Goal: Information Seeking & Learning: Learn about a topic

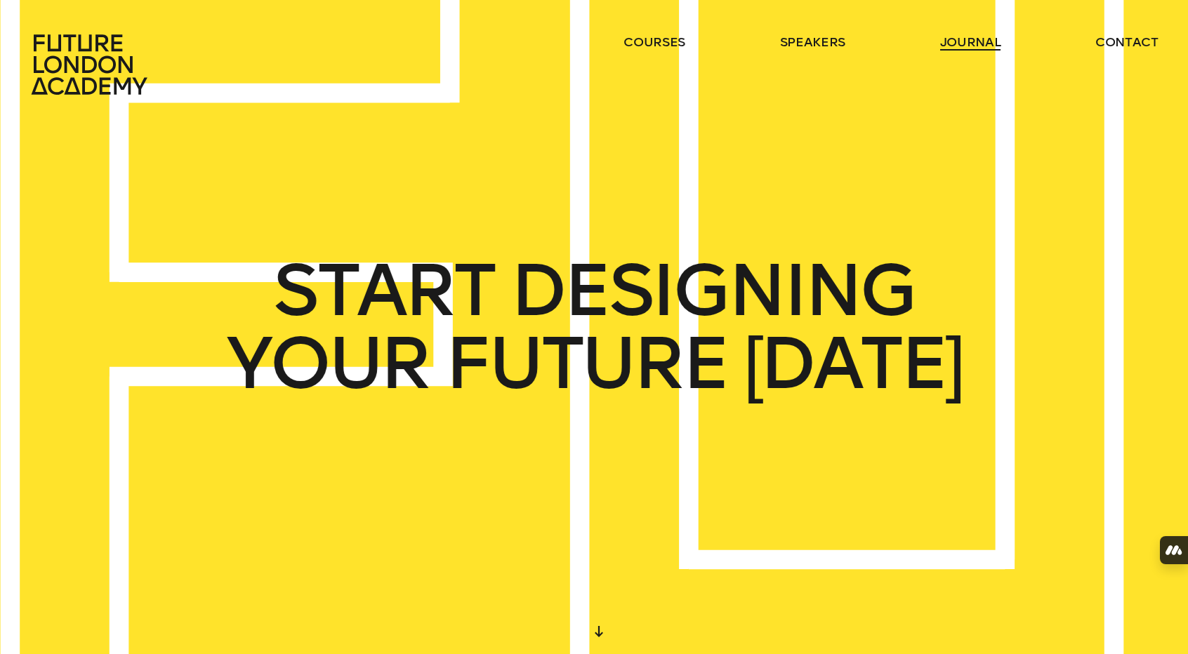
click at [949, 46] on link "journal" at bounding box center [970, 42] width 61 height 17
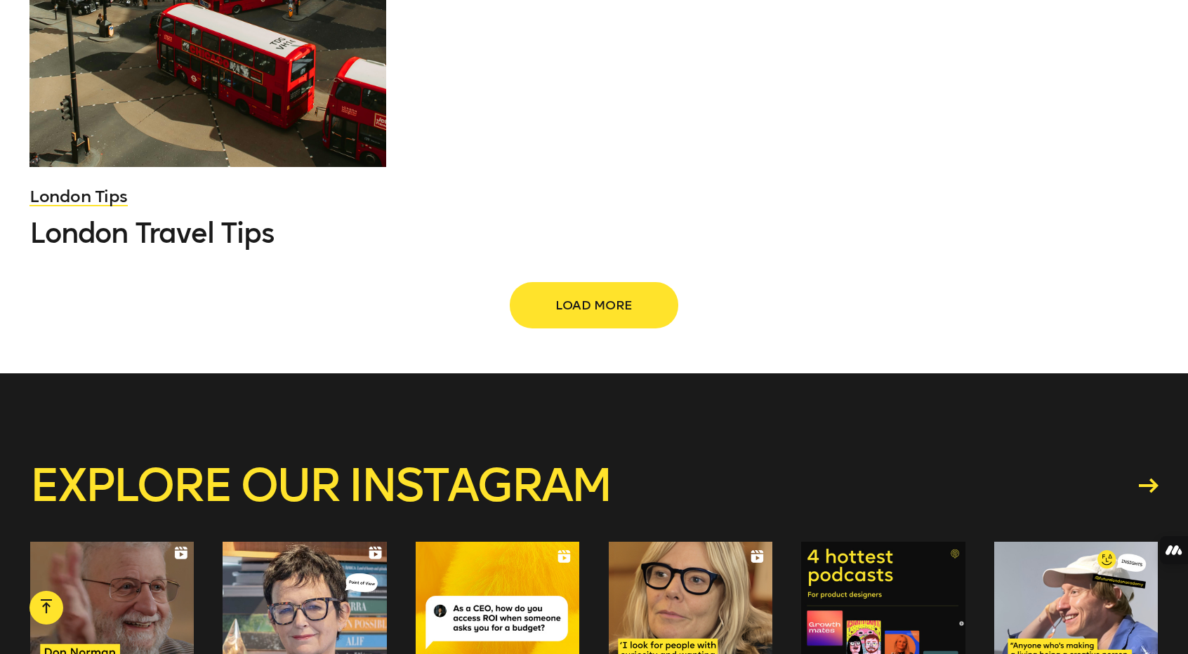
scroll to position [2142, 0]
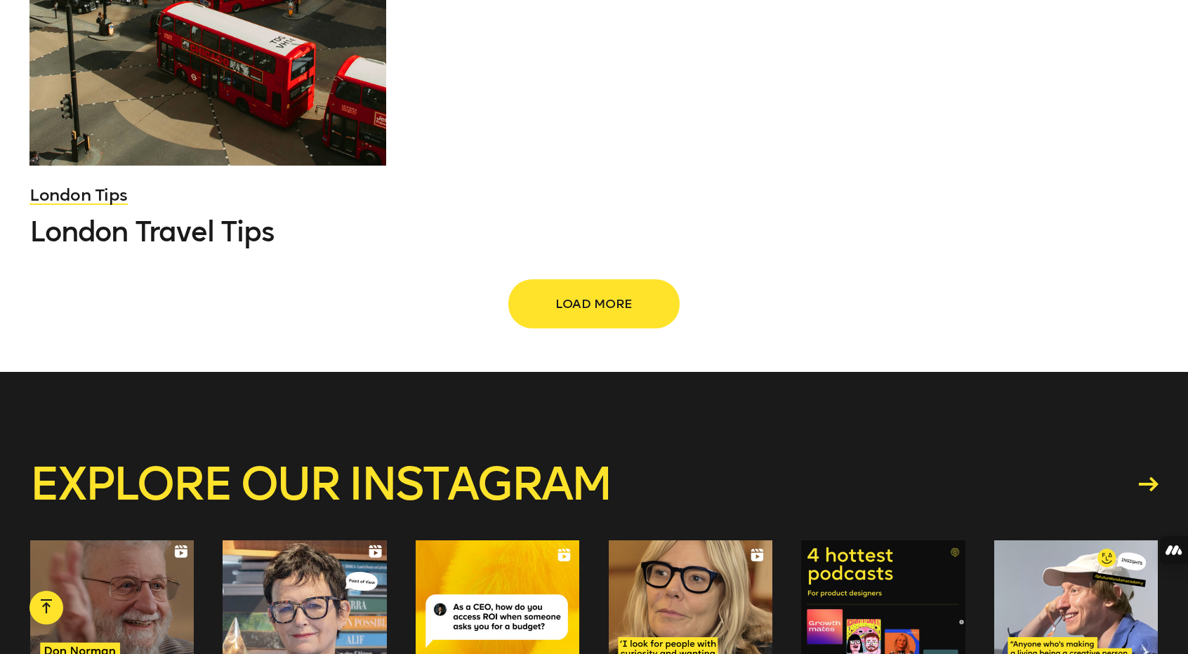
click at [569, 317] on span "Load more" at bounding box center [594, 304] width 124 height 27
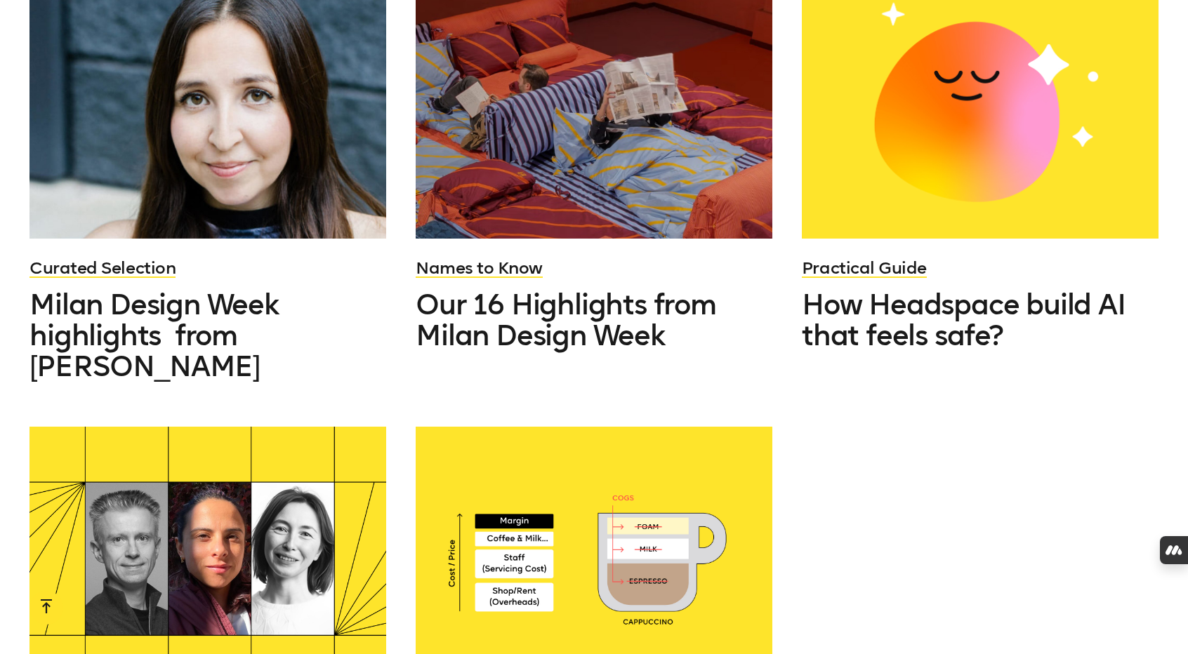
scroll to position [3269, 0]
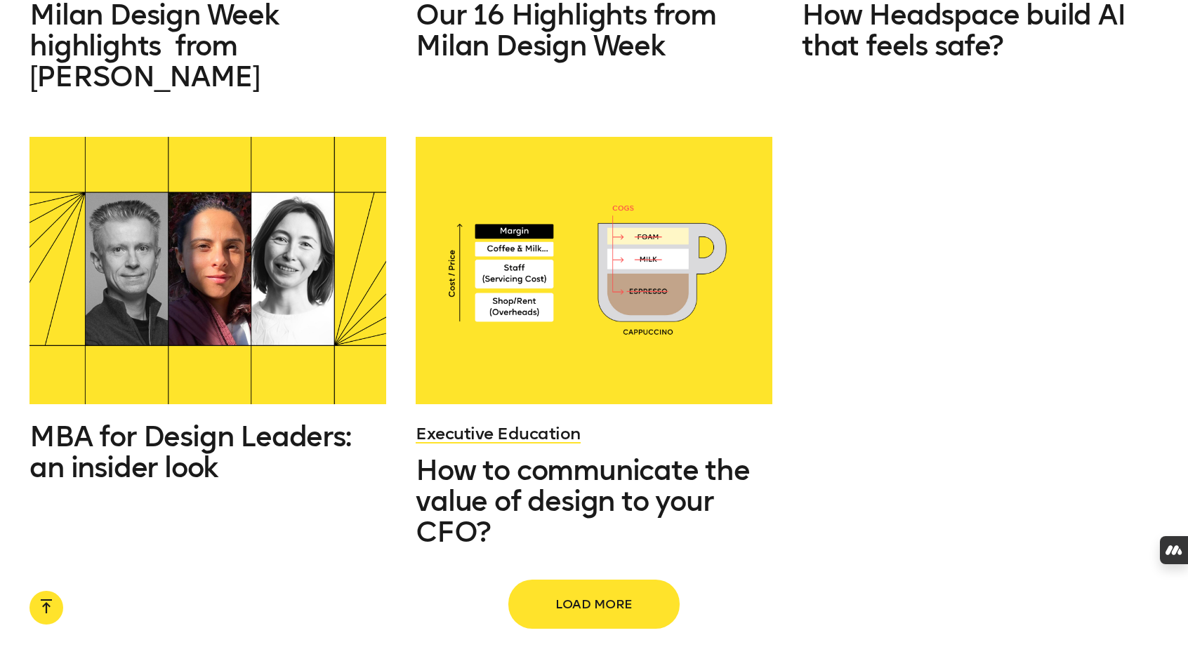
click at [567, 591] on span "Load more" at bounding box center [594, 604] width 124 height 27
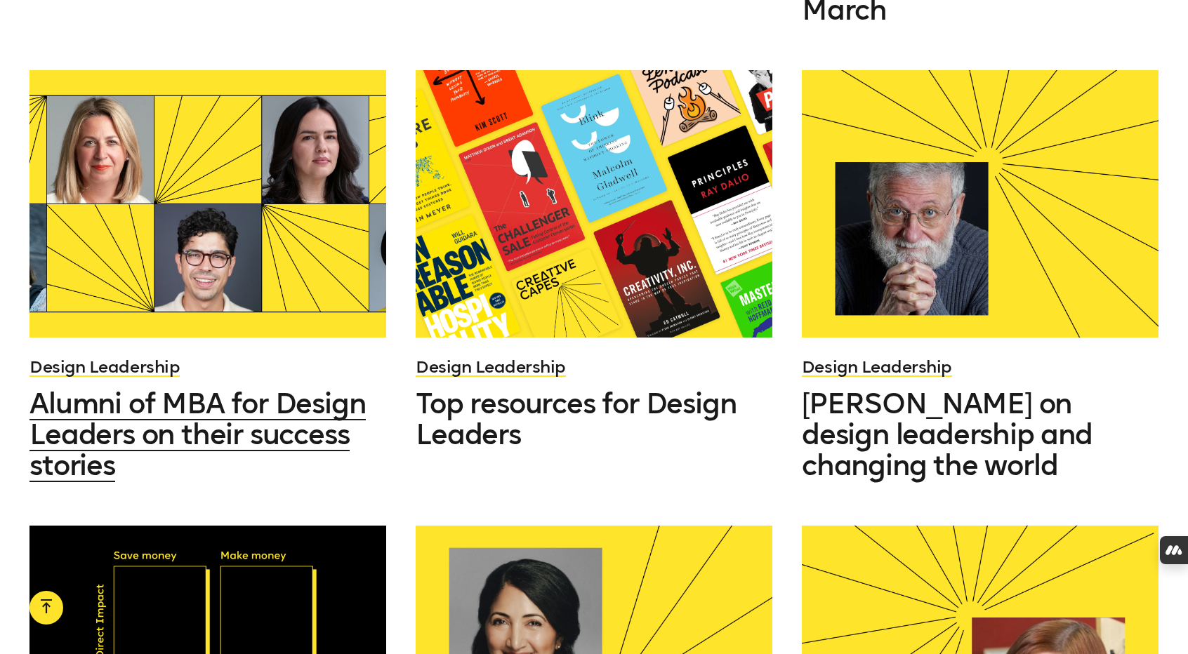
scroll to position [4267, 0]
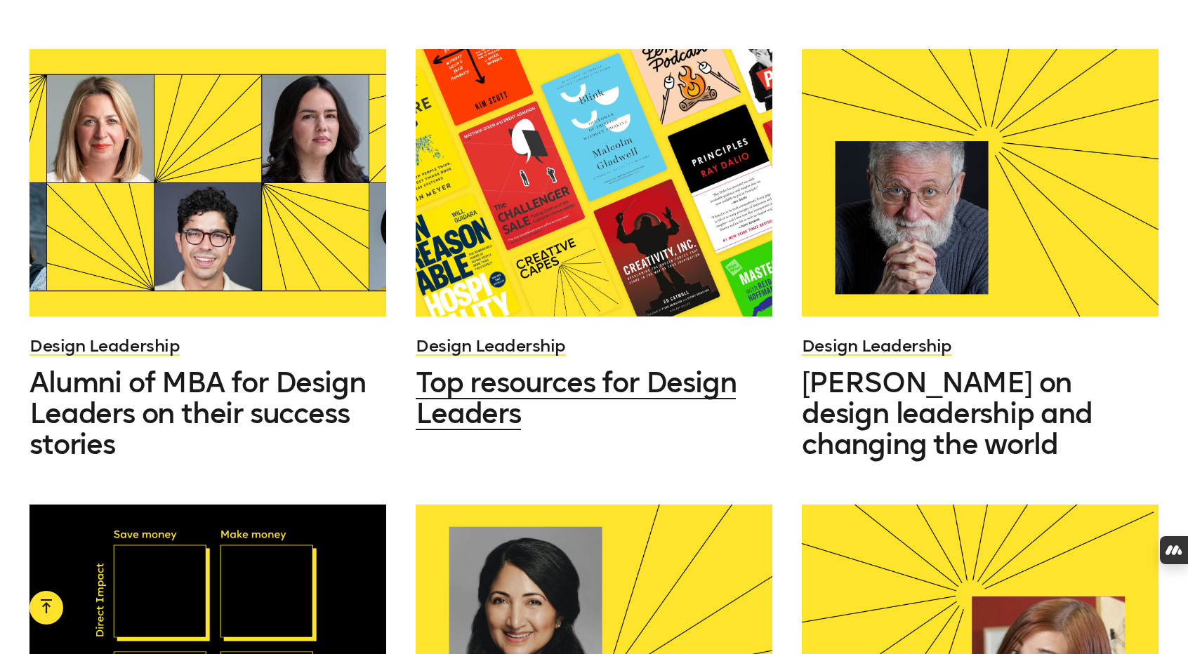
click at [495, 366] on span "Top resources for Design Leaders" at bounding box center [576, 398] width 320 height 65
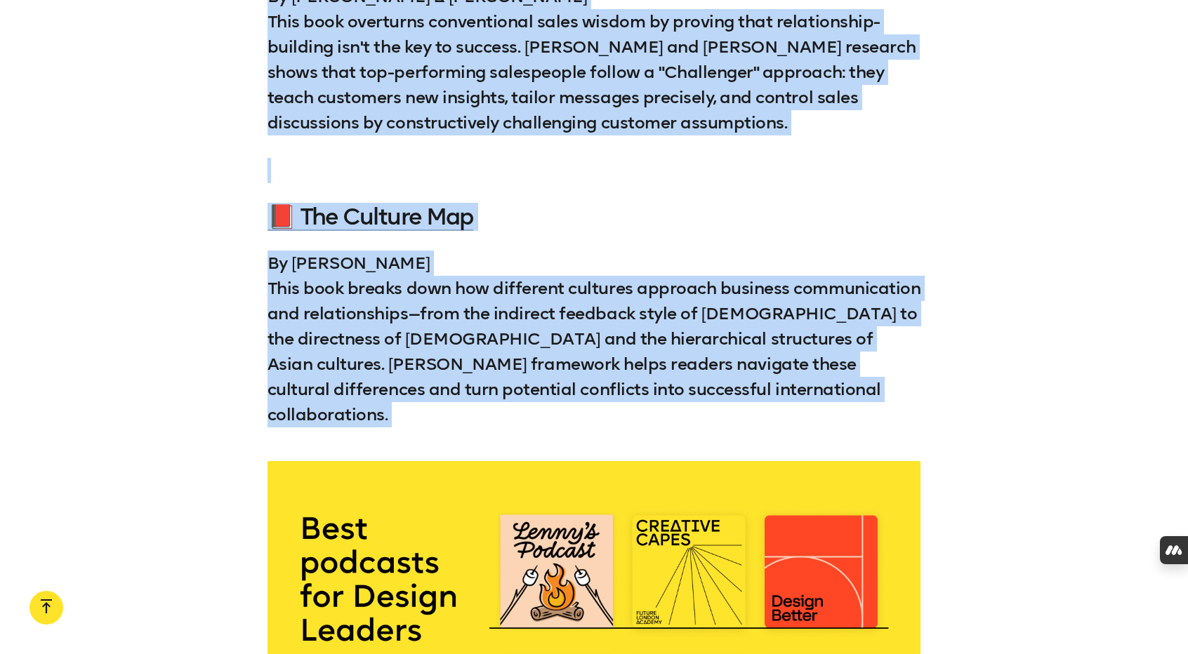
scroll to position [3844, 0]
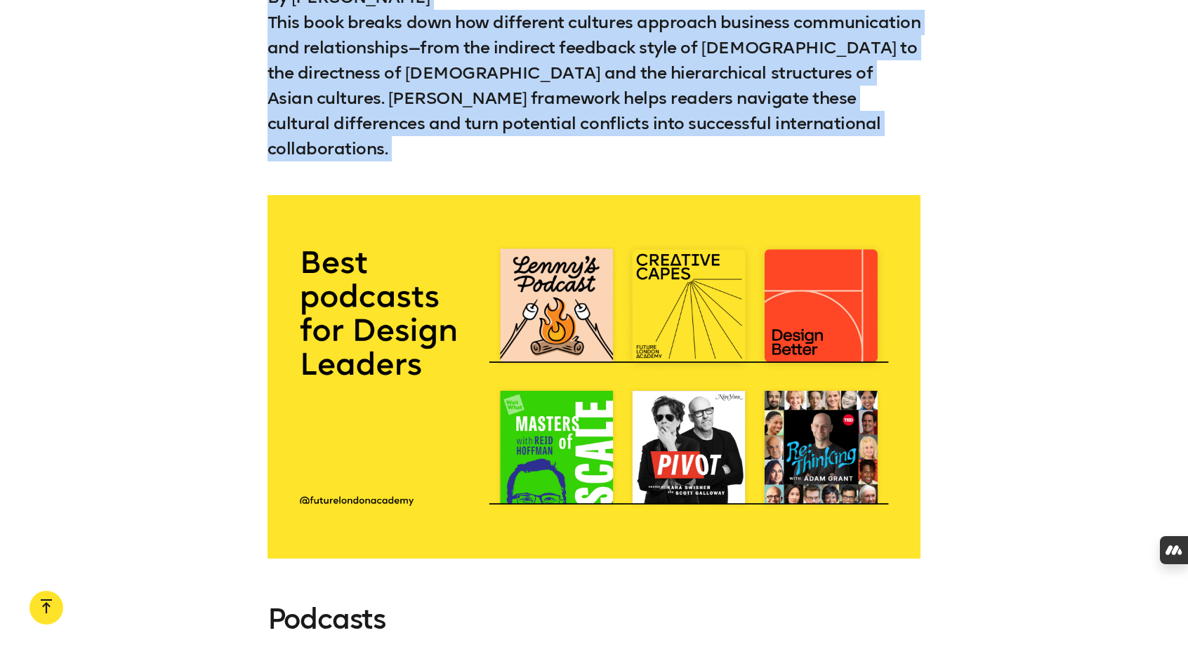
drag, startPoint x: 254, startPoint y: 168, endPoint x: 1037, endPoint y: 120, distance: 784.8
click at [1037, 120] on div "Are you a design leader looking to boost your team and organisation? We've gath…" at bounding box center [594, 135] width 1188 height 5633
copy div "📕 Creativity, Inc. By Ed Catmull (co-founder of Pixar Animation Studios) This b…"
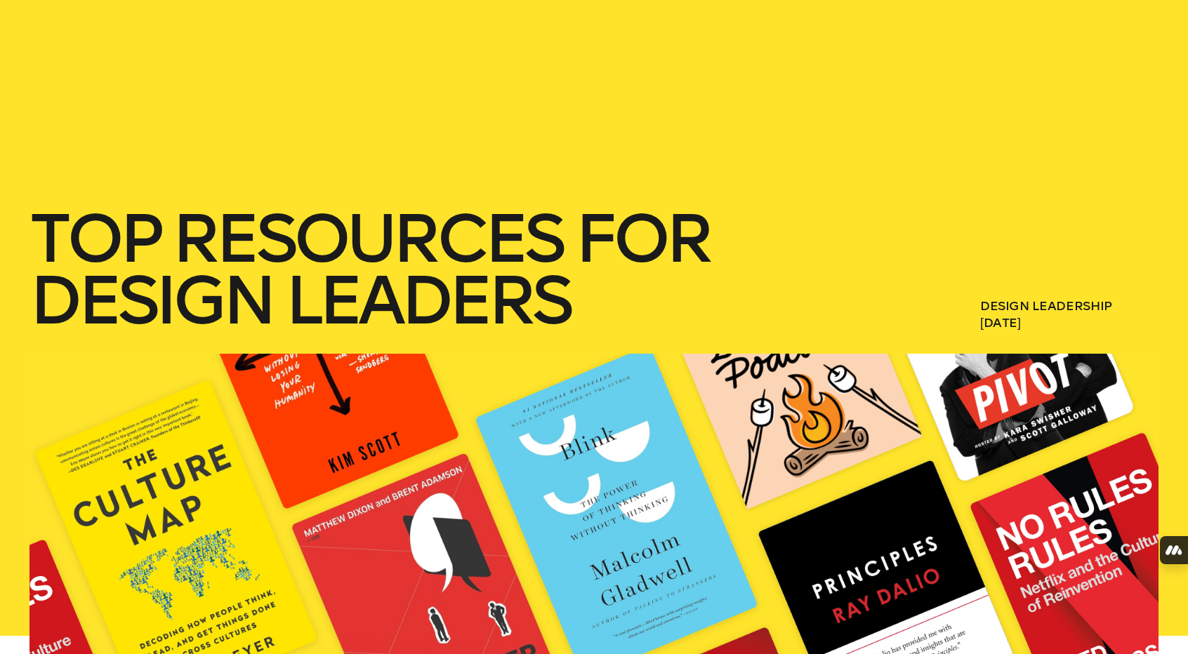
scroll to position [0, 0]
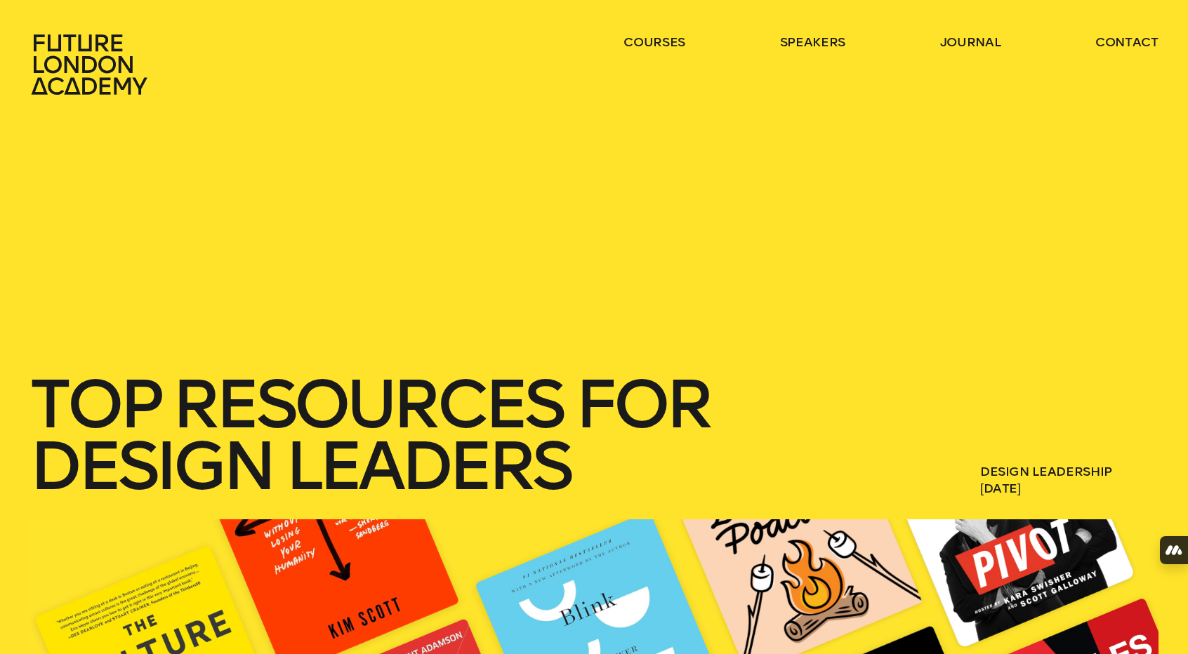
click at [681, 37] on ul "courses speakers journal contact" at bounding box center [890, 65] width 534 height 62
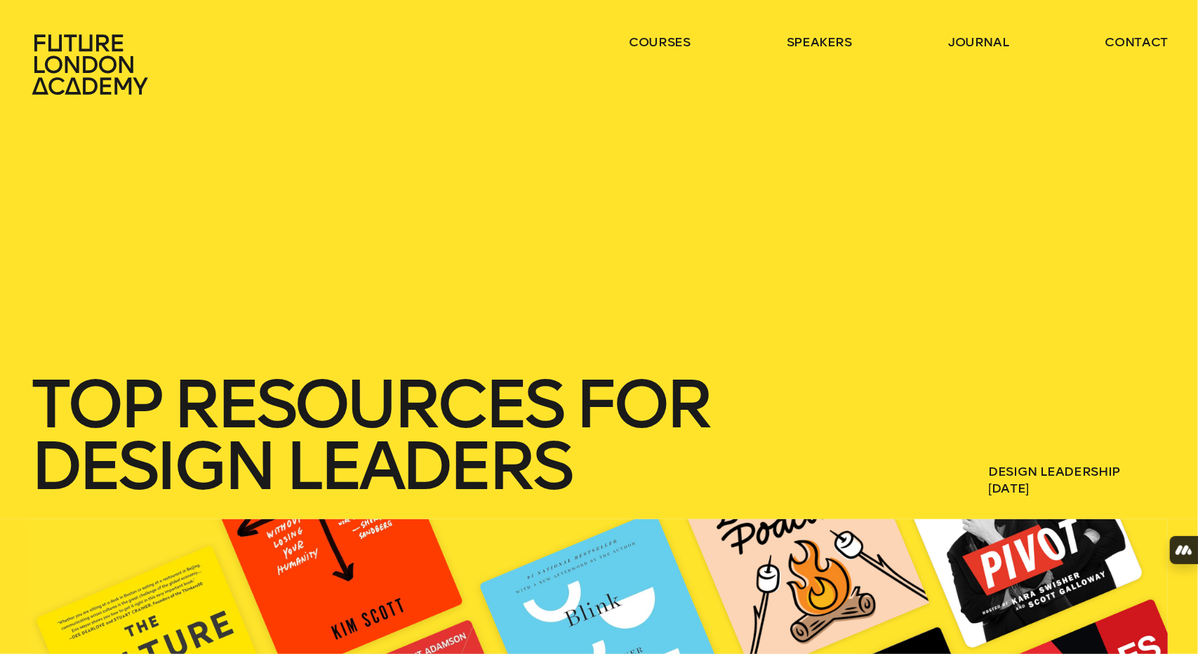
click at [632, 51] on ul "courses speakers journal contact" at bounding box center [898, 65] width 539 height 62
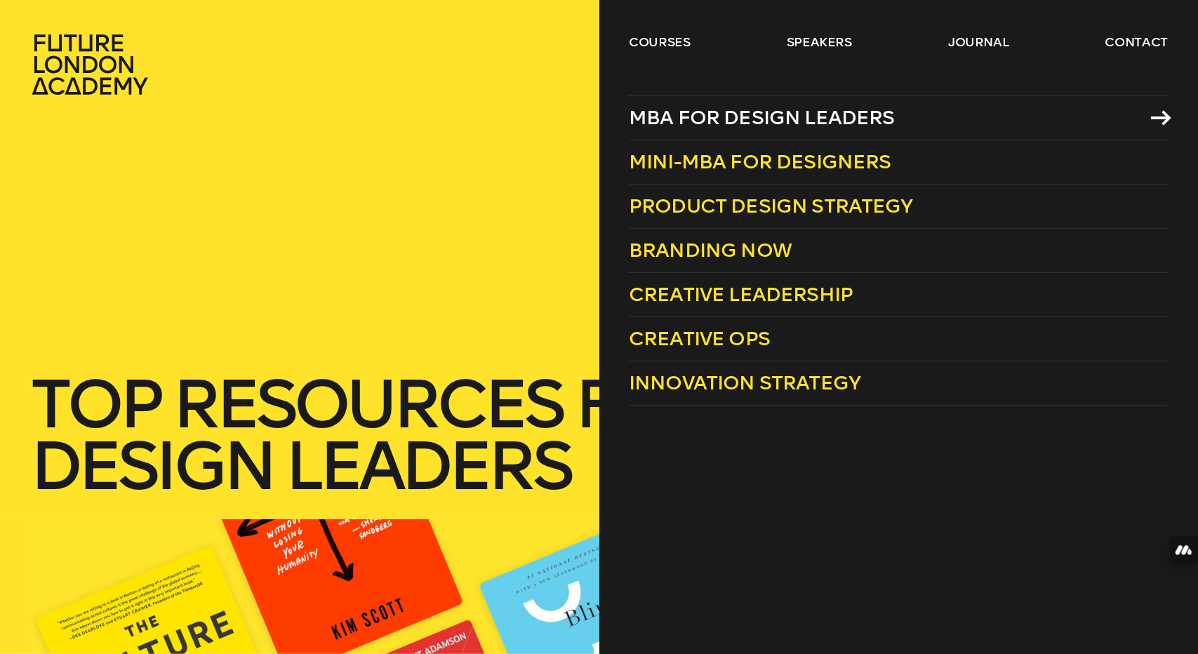
click at [729, 99] on link "MBA for Design Leaders" at bounding box center [898, 117] width 539 height 45
